Goal: Task Accomplishment & Management: Use online tool/utility

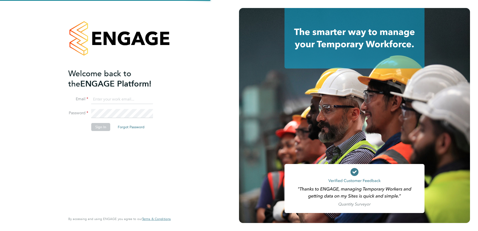
type input "david.dodd@vistry.co.uk"
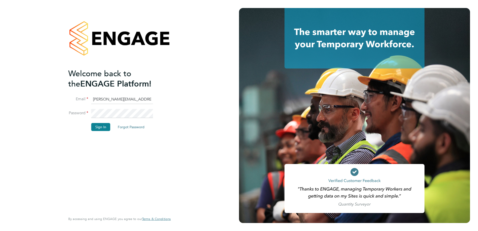
click at [164, 151] on div "Welcome back to the ENGAGE Platform! Email david.dodd@vistry.co.uk Password Sig…" at bounding box center [117, 141] width 98 height 144
click at [106, 125] on button "Sign In" at bounding box center [100, 127] width 19 height 8
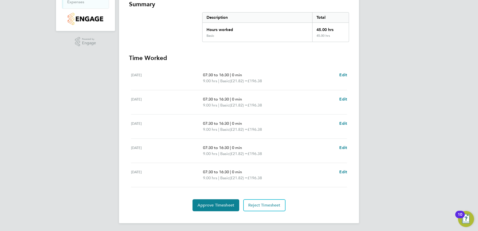
scroll to position [94, 0]
click at [220, 206] on span "Approve Timesheet" at bounding box center [216, 205] width 37 height 5
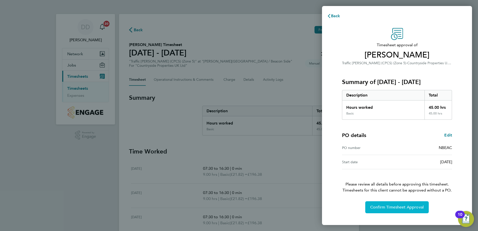
click at [407, 205] on span "Confirm Timesheet Approval" at bounding box center [397, 207] width 54 height 5
